Goal: Book appointment/travel/reservation

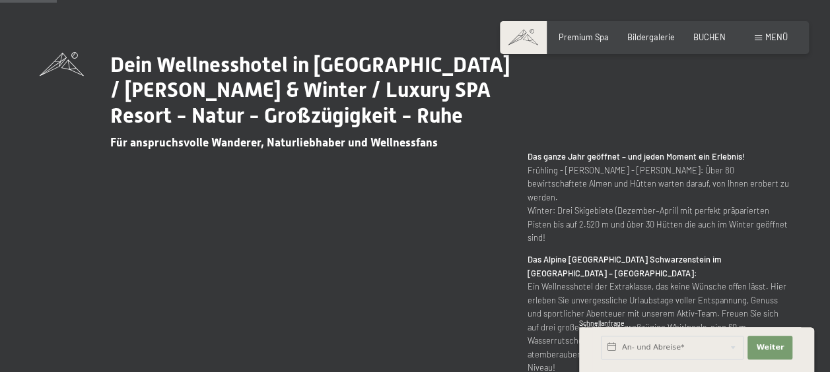
scroll to position [462, 0]
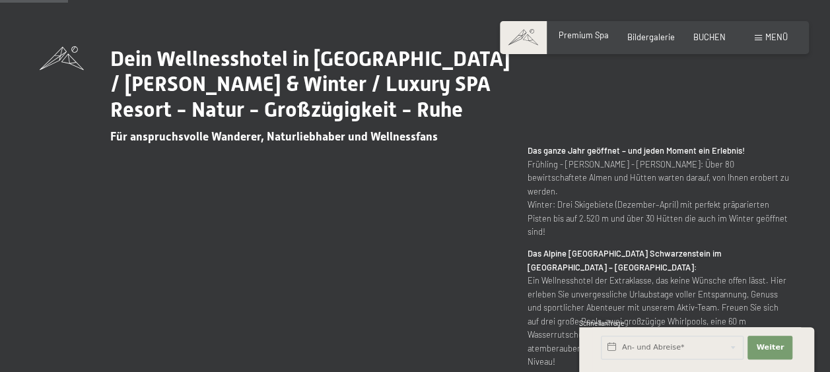
click at [602, 40] on div "Premium Spa" at bounding box center [583, 36] width 50 height 12
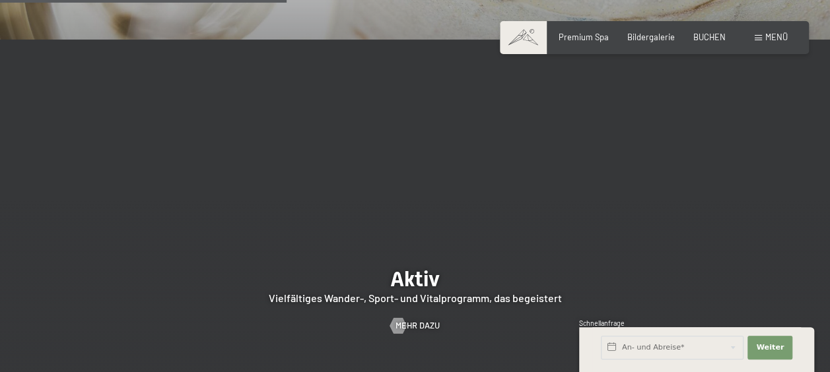
scroll to position [2178, 0]
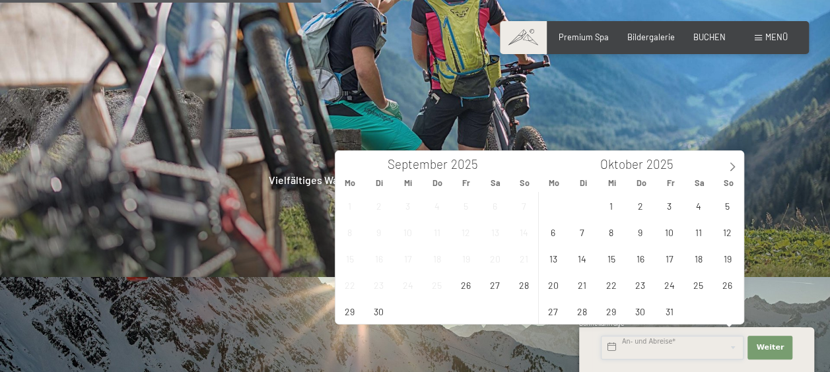
click at [727, 341] on input "text" at bounding box center [672, 348] width 143 height 24
click at [549, 253] on span "13" at bounding box center [553, 258] width 26 height 26
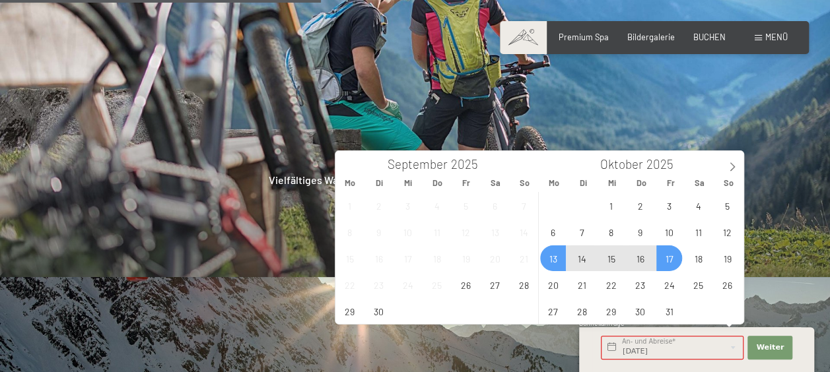
click at [666, 261] on span "17" at bounding box center [669, 258] width 26 height 26
type input "Mo. 13.10.2025 - Fr. 17.10.2025"
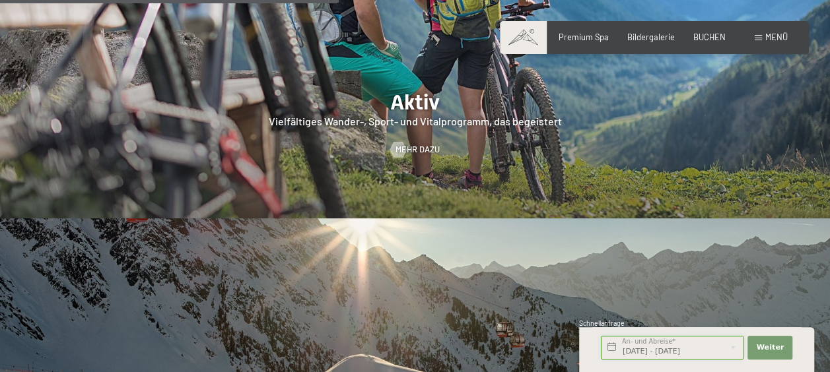
scroll to position [2310, 0]
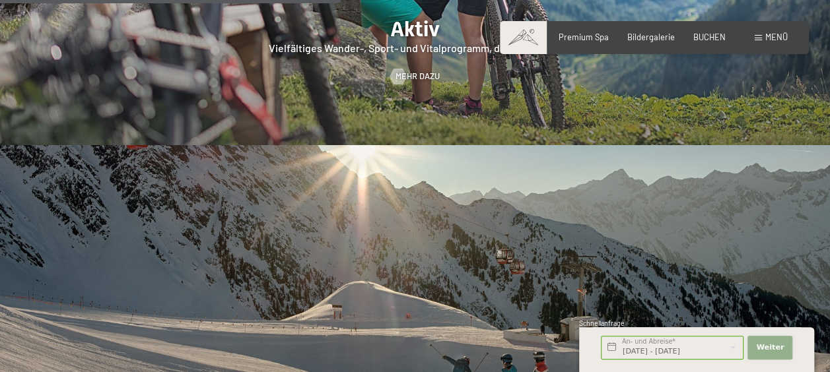
click at [773, 347] on span "Weiter" at bounding box center [770, 348] width 28 height 11
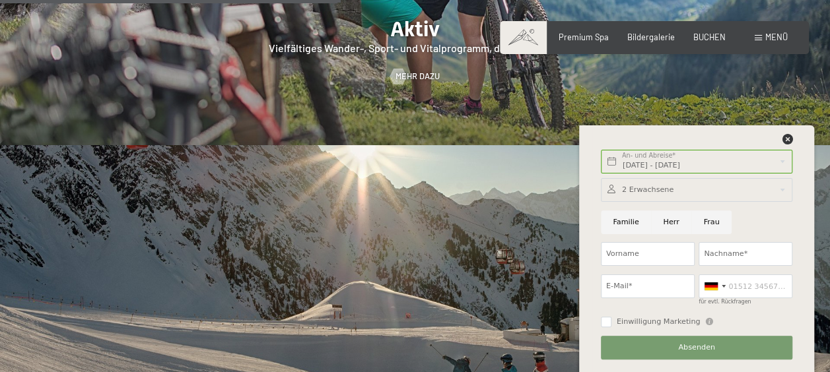
click at [653, 189] on div at bounding box center [696, 190] width 191 height 24
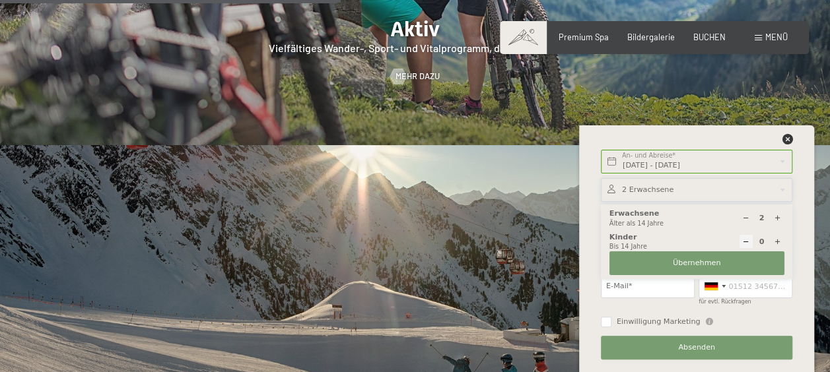
click at [779, 240] on icon at bounding box center [776, 241] width 7 height 7
type input "1"
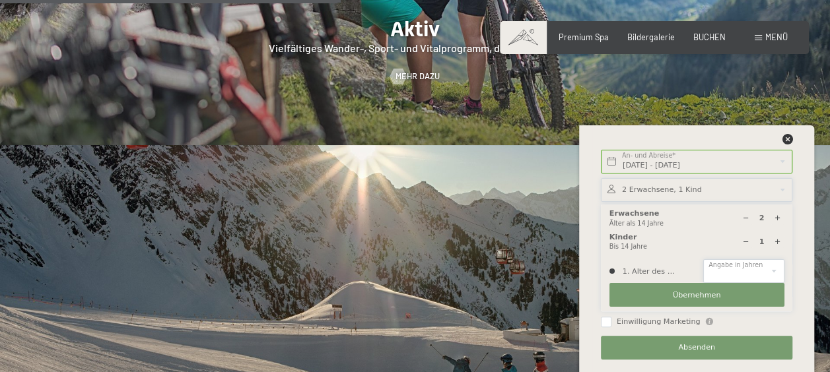
click at [752, 273] on select "0 1 2 3 4 5 6 7 8 9 10 11 12 13 14" at bounding box center [743, 271] width 81 height 24
select select "13"
click at [703, 259] on select "0 1 2 3 4 5 6 7 8 9 10 11 12 13 14" at bounding box center [743, 271] width 81 height 24
click at [672, 294] on button "Übernehmen" at bounding box center [696, 295] width 175 height 24
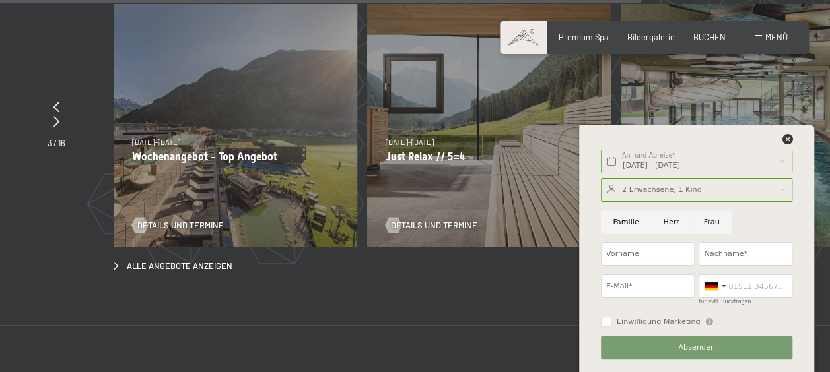
scroll to position [3828, 0]
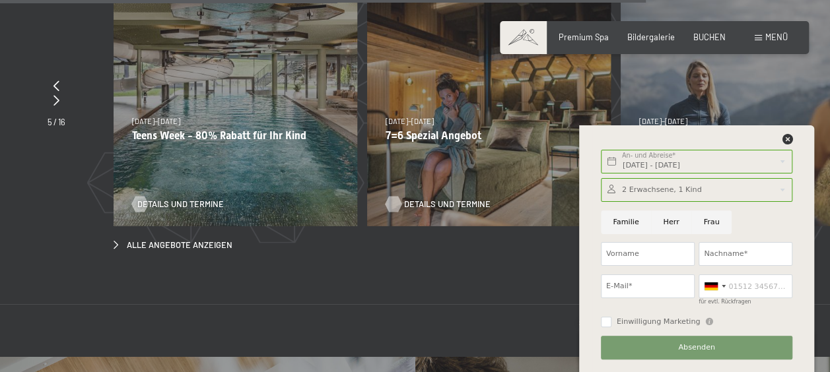
click at [438, 199] on span "Details und Termine" at bounding box center [447, 205] width 86 height 12
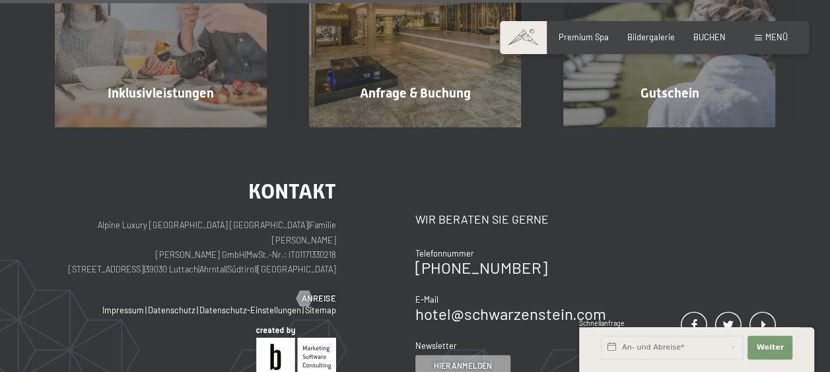
scroll to position [1122, 0]
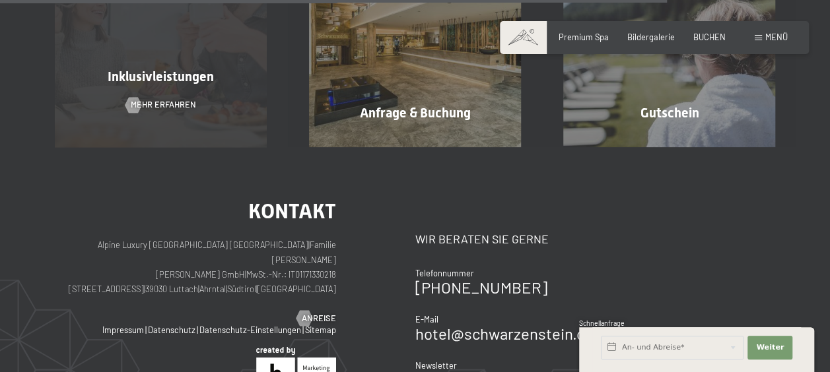
click at [205, 102] on div "Inklusivleistungen Mehr erfahren" at bounding box center [161, 41] width 254 height 212
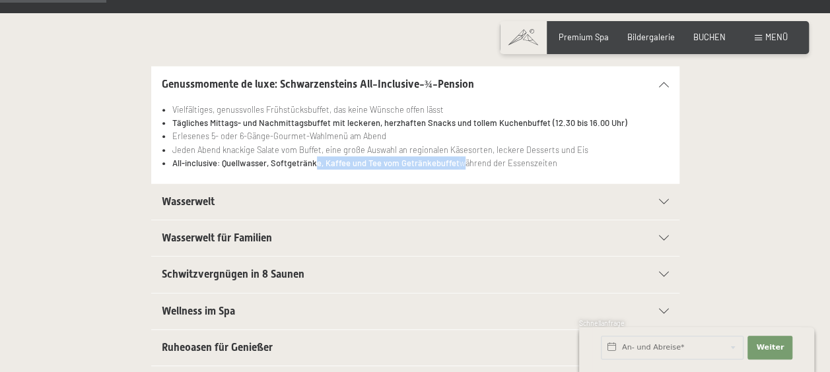
drag, startPoint x: 338, startPoint y: 157, endPoint x: 453, endPoint y: 167, distance: 115.9
click at [453, 167] on li "All-inclusive: Quellwasser, Softgetränke, Kaffee und Tee vom Getränkebuffet wäh…" at bounding box center [420, 162] width 496 height 13
click at [521, 174] on div "Vielfältiges, genussvolles Frühstücksbuffet, das keine Wünsche offen lässt Tägl…" at bounding box center [415, 143] width 507 height 81
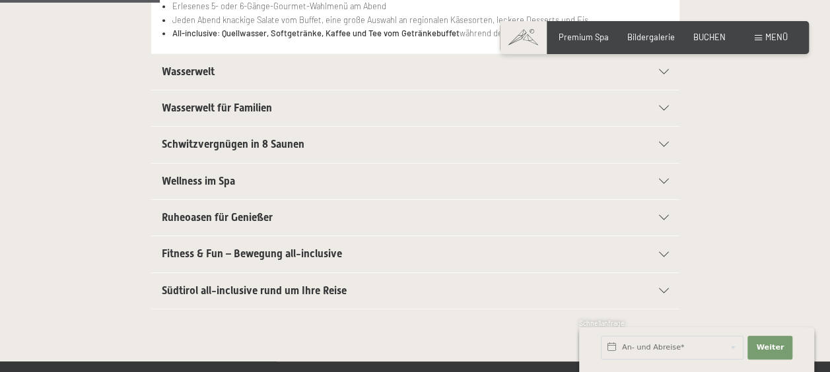
scroll to position [396, 0]
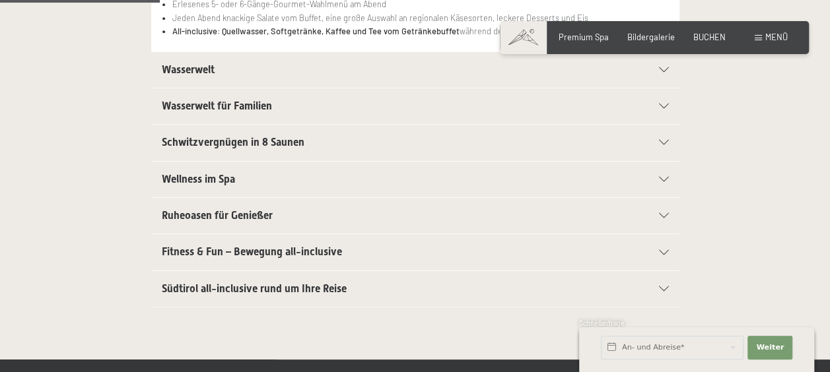
click at [660, 108] on icon at bounding box center [664, 106] width 10 height 5
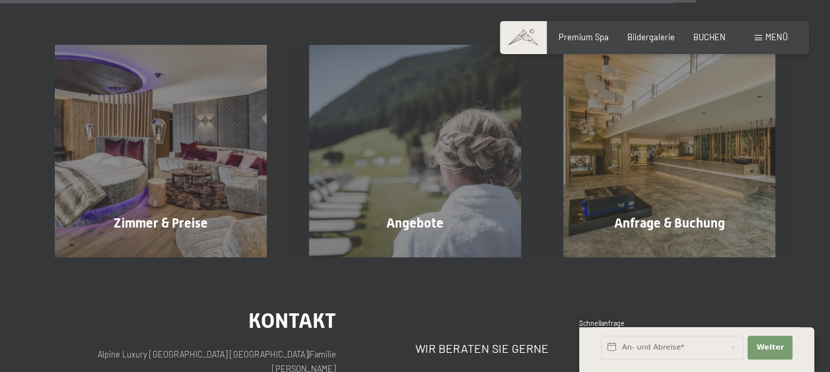
scroll to position [1716, 0]
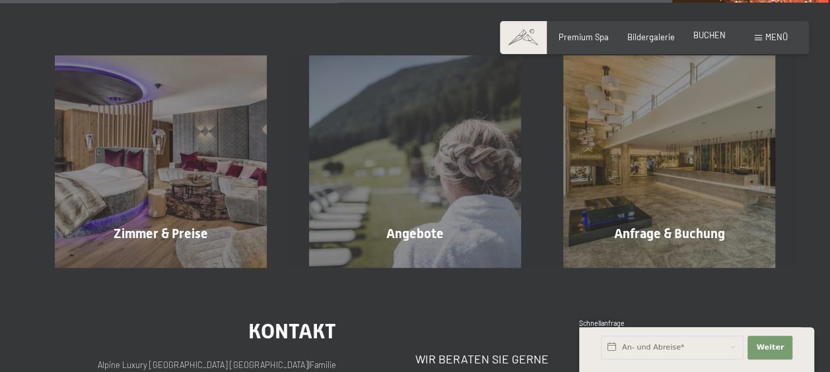
click at [710, 32] on span "BUCHEN" at bounding box center [709, 35] width 32 height 11
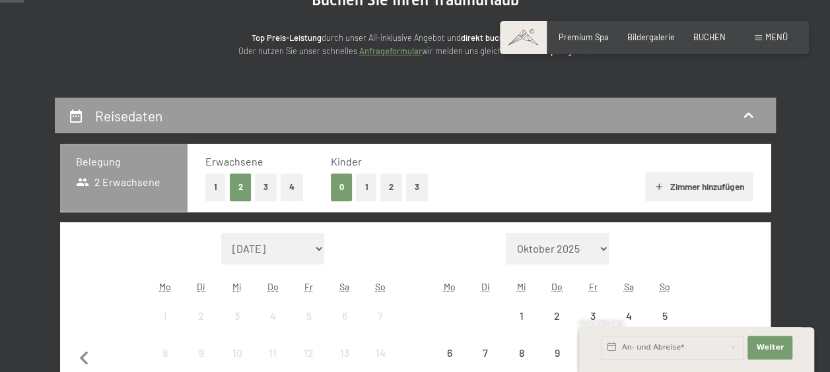
scroll to position [198, 0]
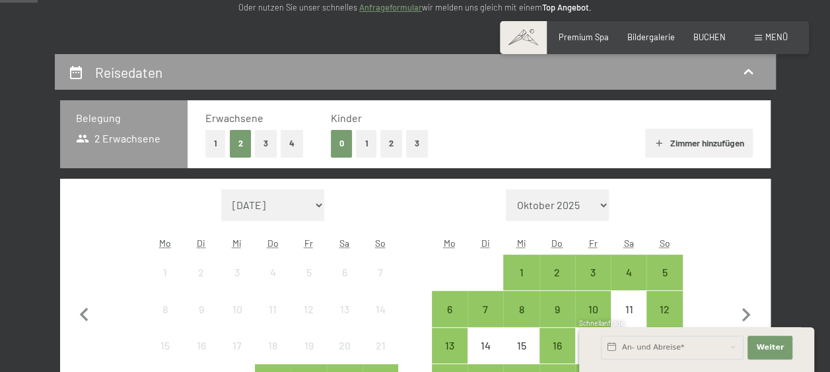
click at [362, 147] on button "1" at bounding box center [366, 143] width 20 height 27
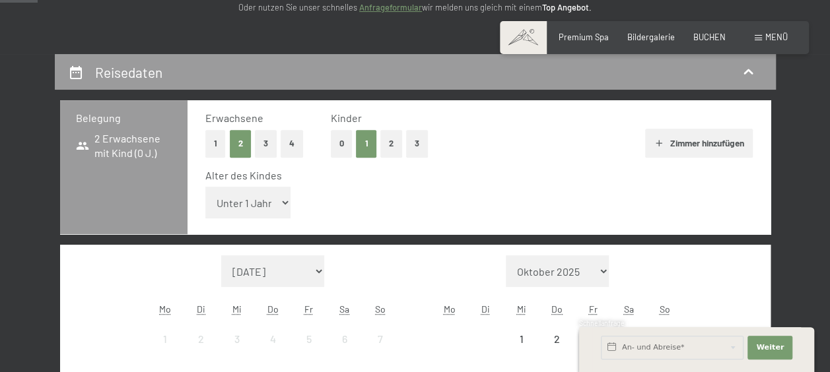
click at [253, 199] on select "Unter 1 Jahr 1 Jahr 2 Jahre 3 Jahre 4 Jahre 5 Jahre 6 Jahre 7 Jahre 8 Jahre 9 J…" at bounding box center [248, 203] width 86 height 32
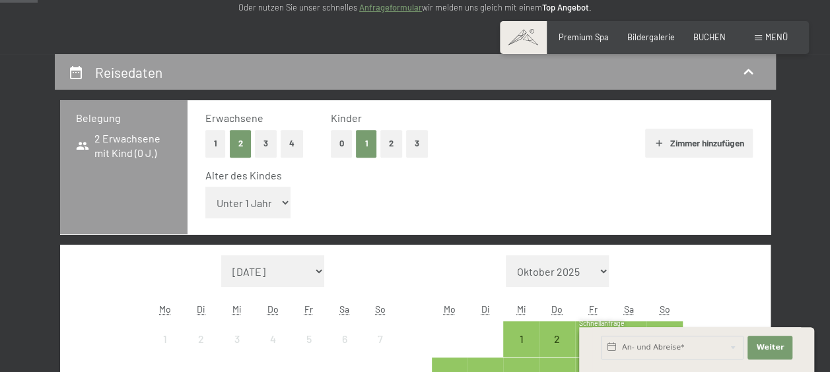
select select "14"
click at [205, 187] on select "Unter 1 Jahr 1 Jahr 2 Jahre 3 Jahre 4 Jahre 5 Jahre 6 Jahre 7 Jahre 8 Jahre 9 J…" at bounding box center [248, 203] width 86 height 32
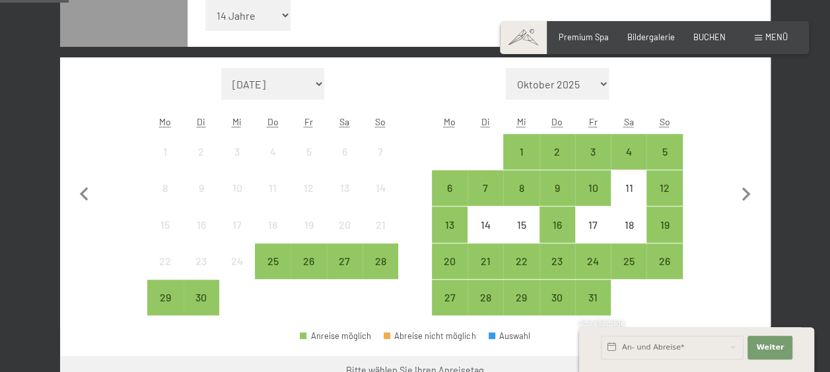
scroll to position [396, 0]
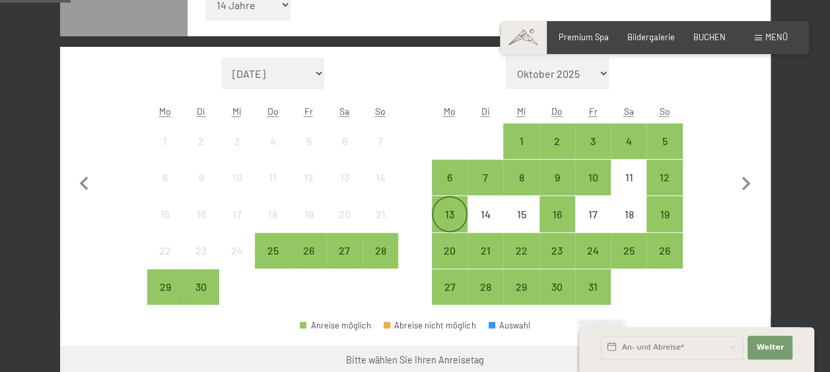
click at [450, 217] on div "13" at bounding box center [449, 225] width 33 height 33
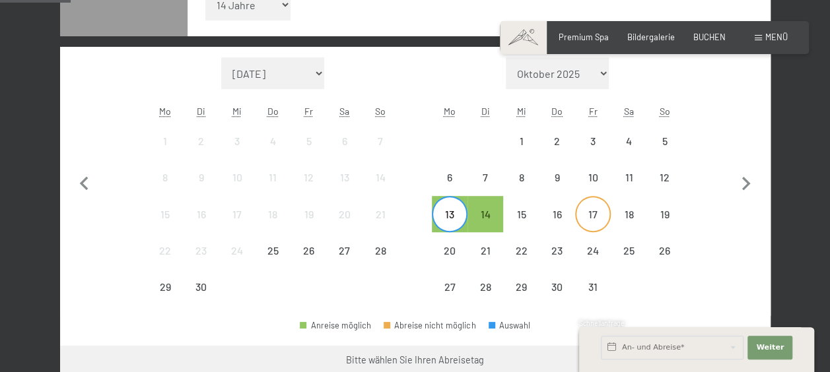
click at [589, 211] on div "17" at bounding box center [592, 225] width 33 height 33
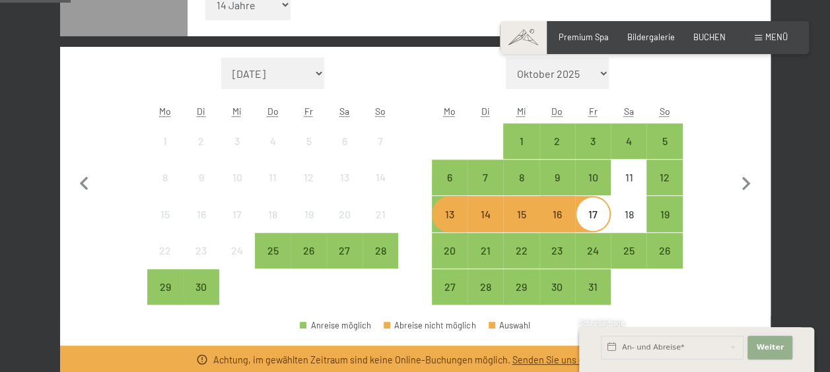
click at [768, 352] on span "Weiter" at bounding box center [770, 348] width 28 height 11
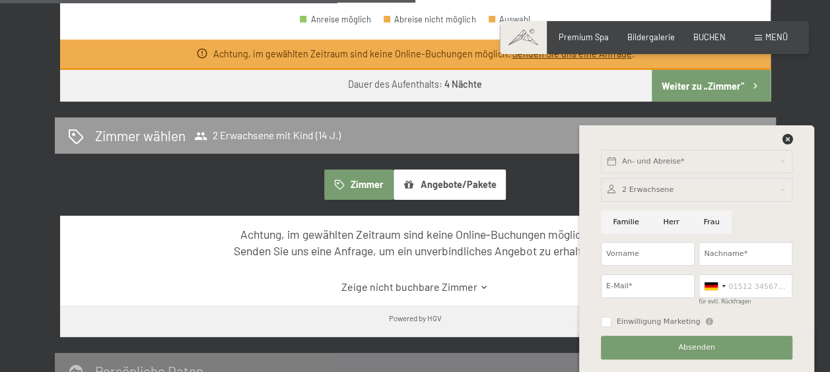
scroll to position [660, 0]
